Goal: Task Accomplishment & Management: Complete application form

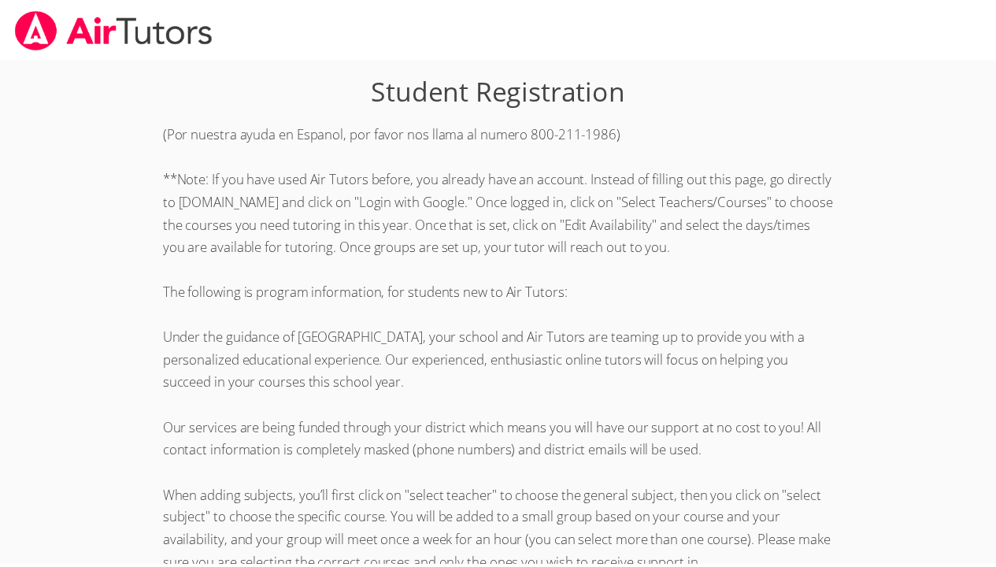
scroll to position [393, 0]
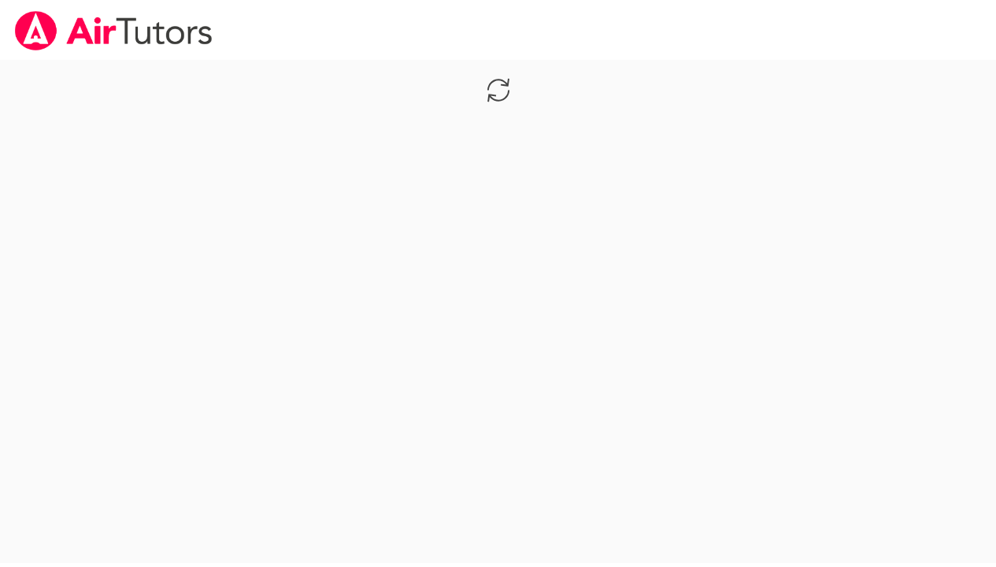
scroll to position [393, 0]
